Goal: Transaction & Acquisition: Download file/media

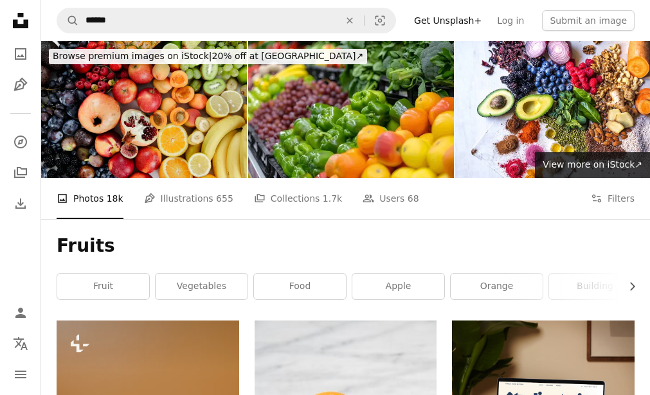
scroll to position [1704, 0]
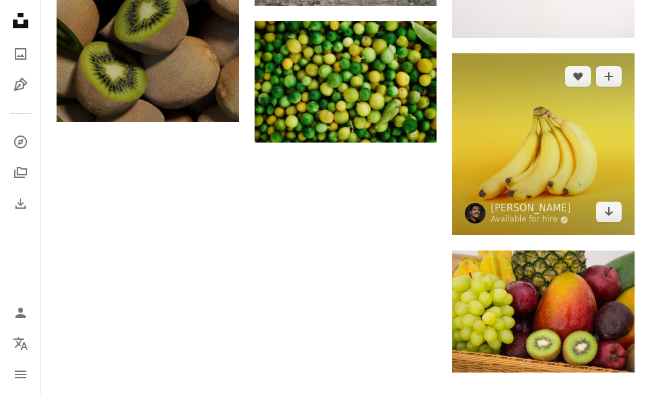
click at [604, 213] on icon "Arrow pointing down" at bounding box center [609, 211] width 10 height 15
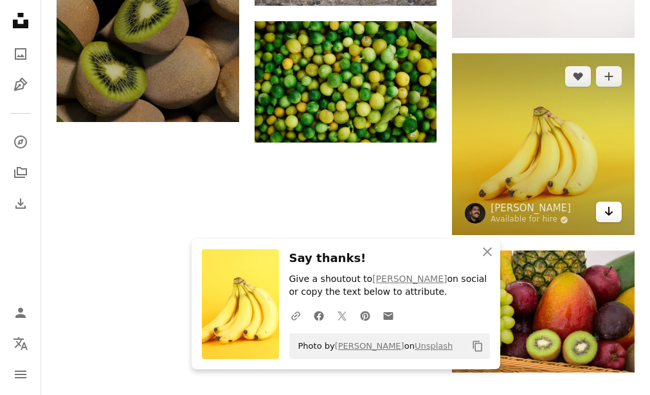
click at [608, 213] on icon "Download" at bounding box center [609, 211] width 8 height 9
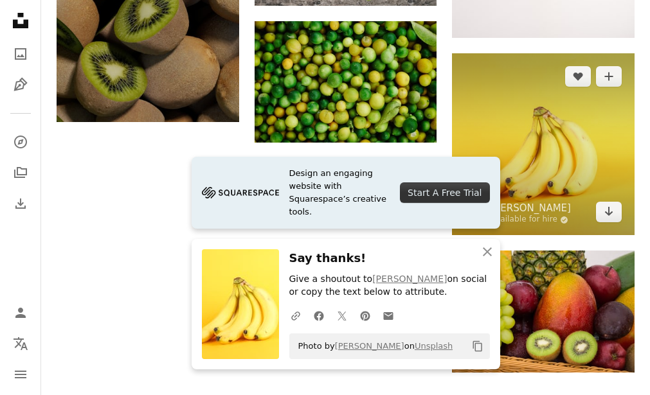
click at [530, 232] on img at bounding box center [543, 144] width 183 height 183
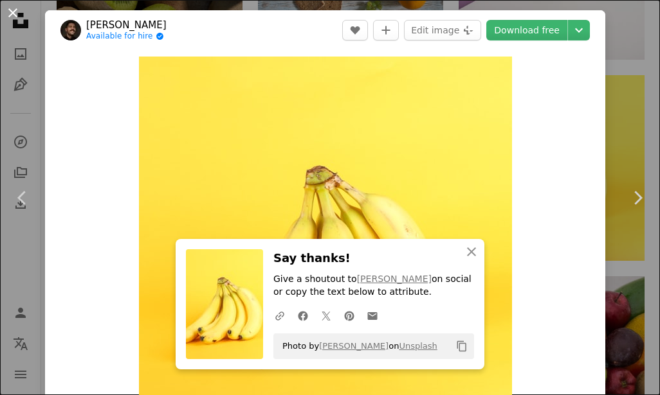
click at [20, 10] on button "An X shape" at bounding box center [12, 12] width 15 height 15
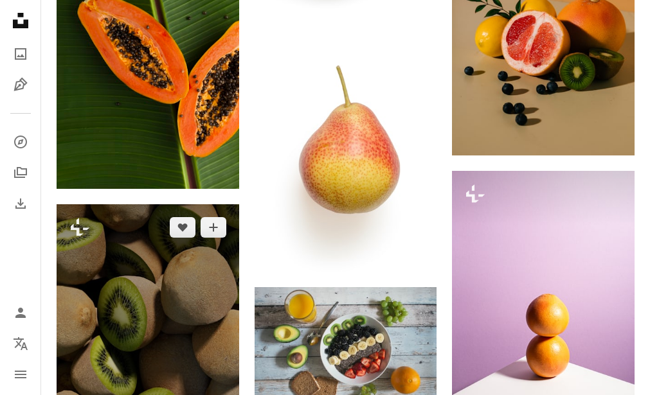
scroll to position [1288, 0]
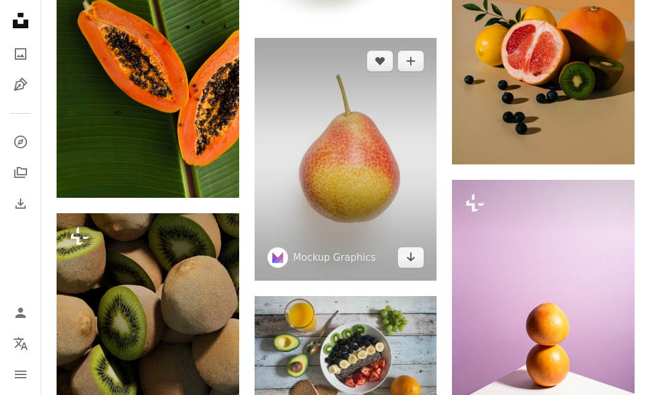
click at [309, 156] on img at bounding box center [346, 159] width 183 height 243
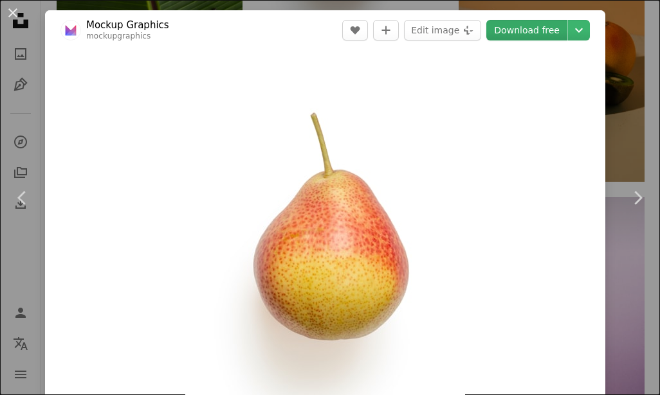
click at [519, 27] on link "Download free" at bounding box center [526, 30] width 81 height 21
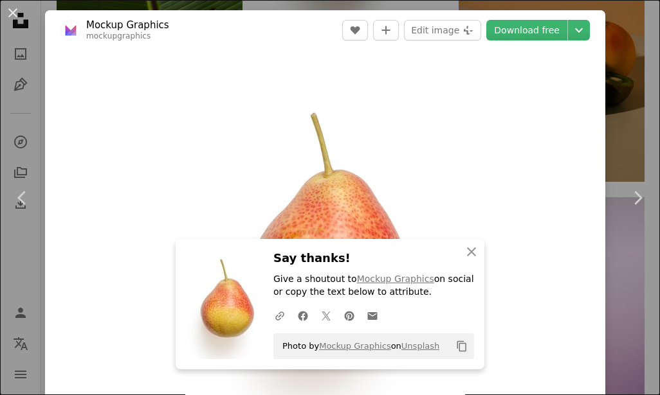
click at [626, 41] on div "An X shape Chevron left Chevron right An X shape Close Say thanks! Give a shout…" at bounding box center [330, 197] width 660 height 395
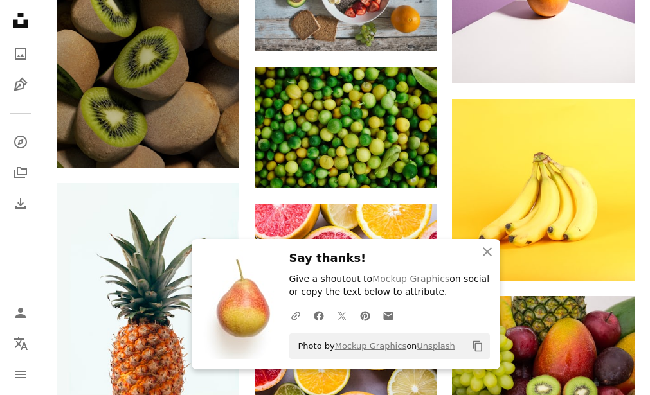
scroll to position [1659, 0]
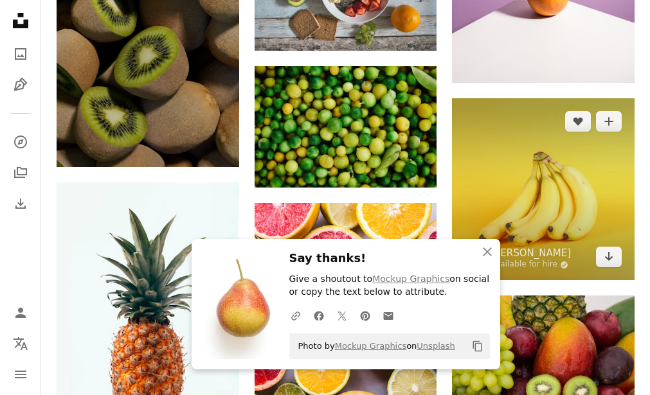
click at [594, 230] on img at bounding box center [543, 189] width 183 height 183
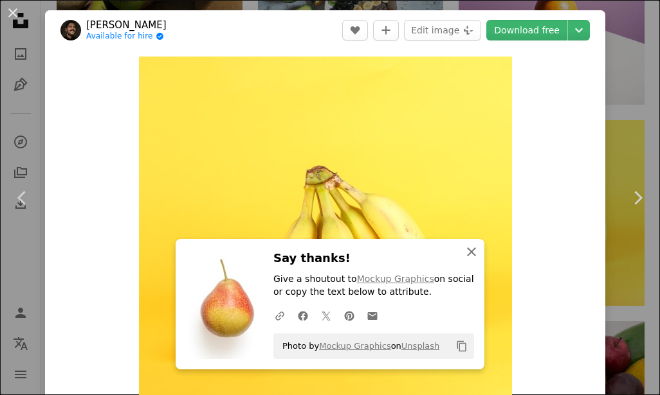
click at [464, 258] on icon "An X shape" at bounding box center [471, 251] width 15 height 15
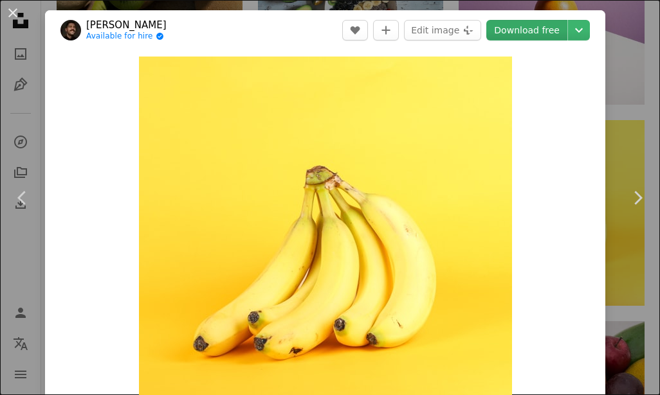
click at [517, 27] on link "Download free" at bounding box center [526, 30] width 81 height 21
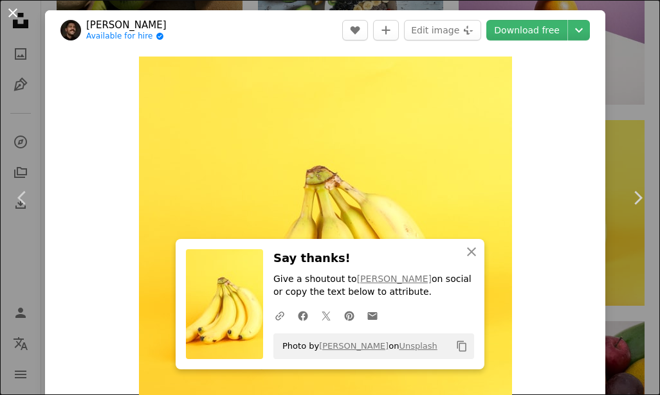
click at [14, 8] on button "An X shape" at bounding box center [12, 12] width 15 height 15
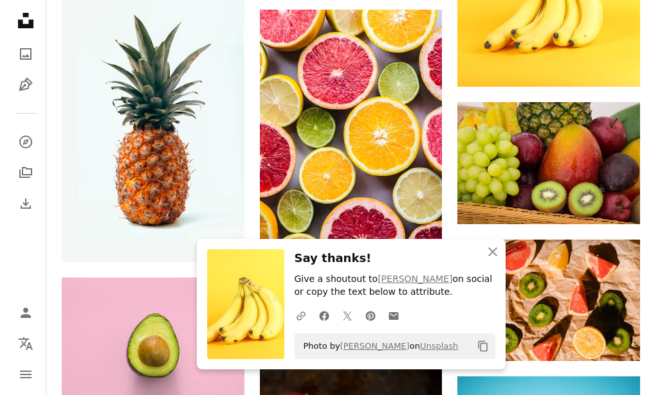
scroll to position [1853, 0]
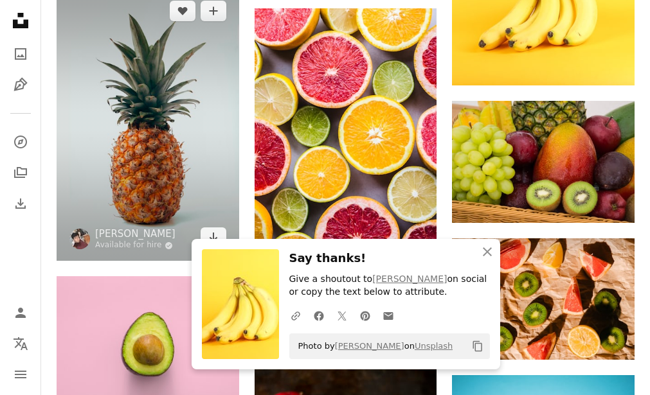
click at [195, 148] on img at bounding box center [148, 124] width 183 height 273
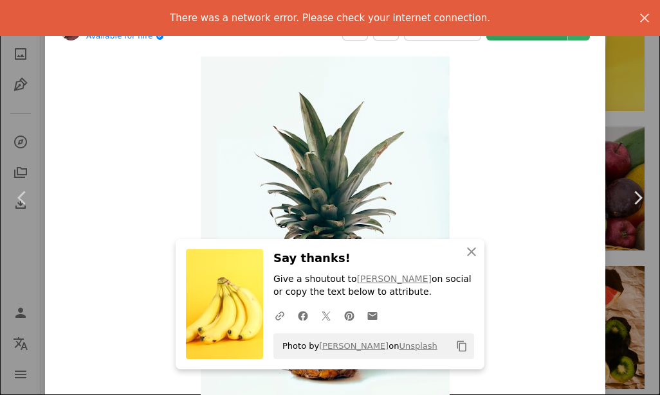
click at [530, 39] on link "Download free" at bounding box center [526, 30] width 81 height 21
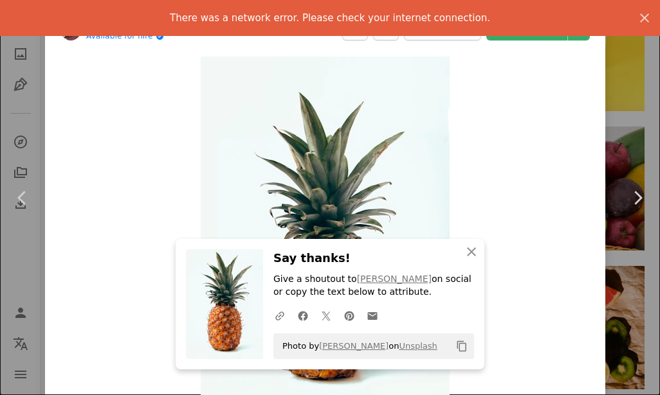
click at [621, 138] on link "Chevron right" at bounding box center [637, 197] width 45 height 123
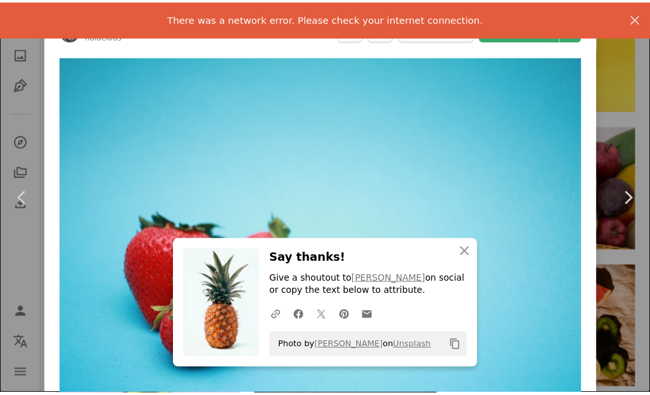
scroll to position [346, 0]
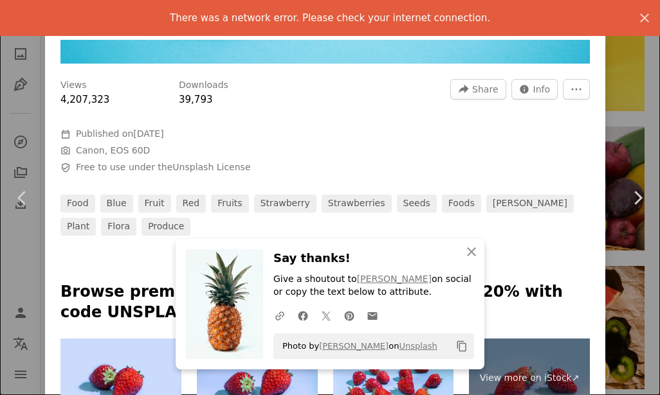
click at [649, 132] on html "Unsplash logo Unsplash Home A photo Pen Tool A compass A stack of folders Downl…" at bounding box center [330, 272] width 660 height 4251
click at [465, 248] on icon "An X shape" at bounding box center [471, 251] width 15 height 15
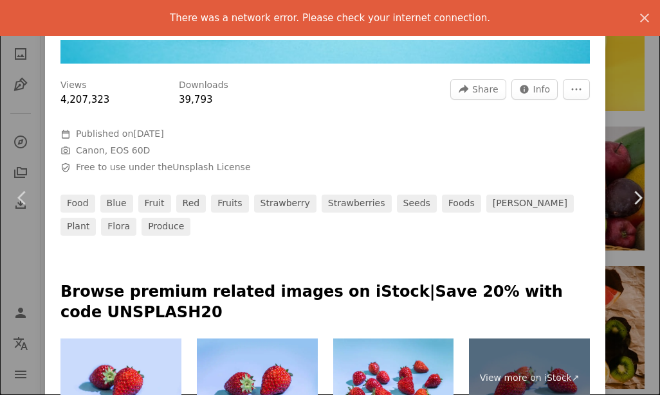
click at [649, 49] on html "Unsplash logo Unsplash Home A photo Pen Tool A compass A stack of folders Downl…" at bounding box center [330, 272] width 660 height 4251
click at [640, 16] on icon "button" at bounding box center [644, 18] width 9 height 9
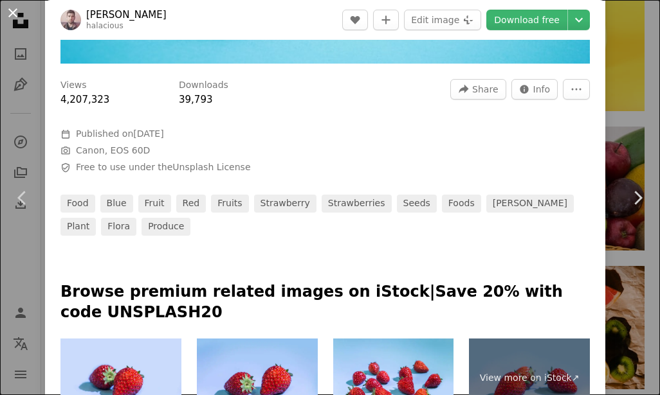
click at [16, 8] on button "An X shape" at bounding box center [12, 12] width 15 height 15
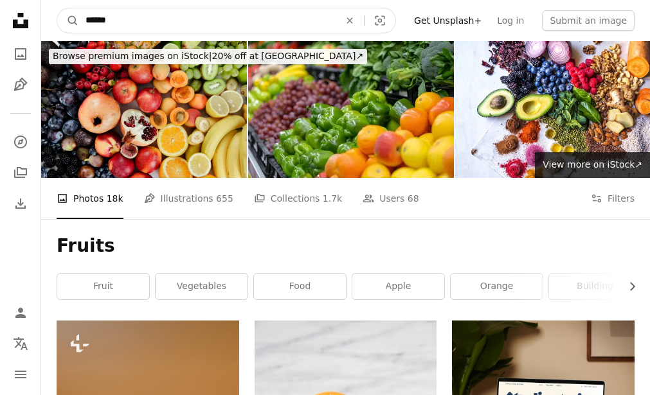
click at [224, 30] on input "******" at bounding box center [207, 20] width 257 height 24
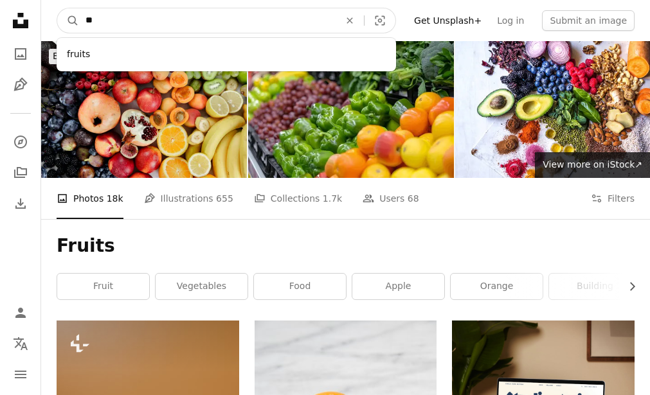
type input "*"
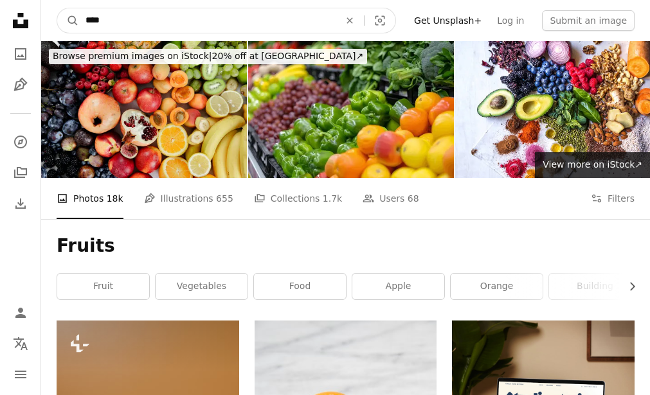
type input "****"
click at [57, 8] on button "A magnifying glass" at bounding box center [68, 20] width 22 height 24
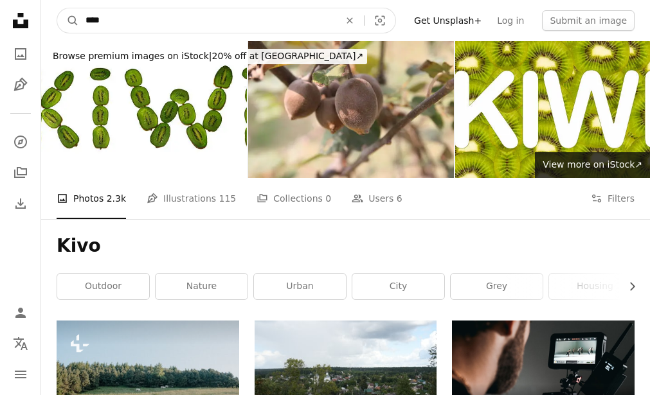
click at [174, 29] on input "****" at bounding box center [207, 20] width 257 height 24
type input "*********"
click at [57, 8] on button "A magnifying glass" at bounding box center [68, 20] width 22 height 24
